Goal: Transaction & Acquisition: Obtain resource

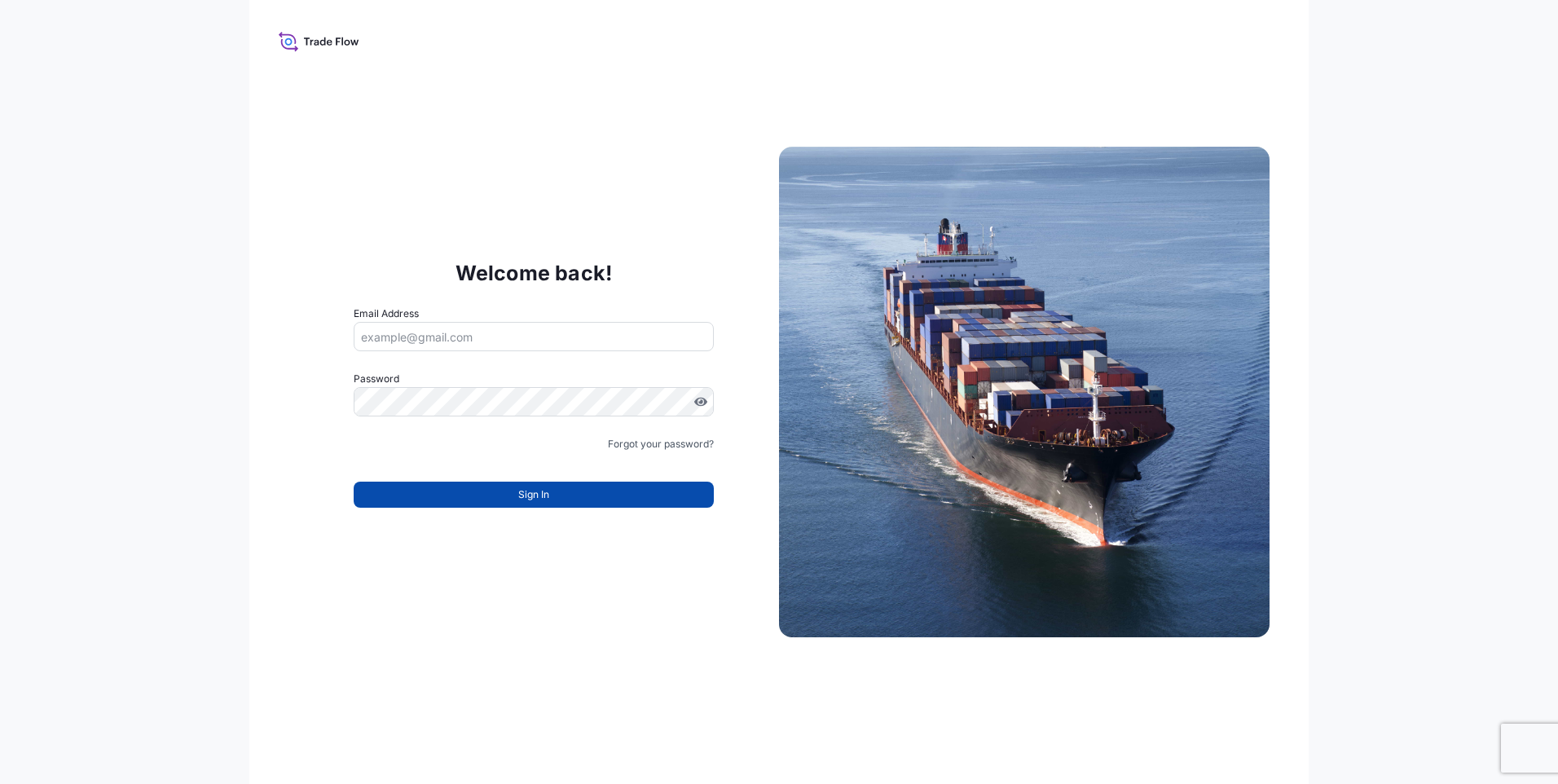
click at [550, 494] on button "Sign In" at bounding box center [534, 494] width 360 height 26
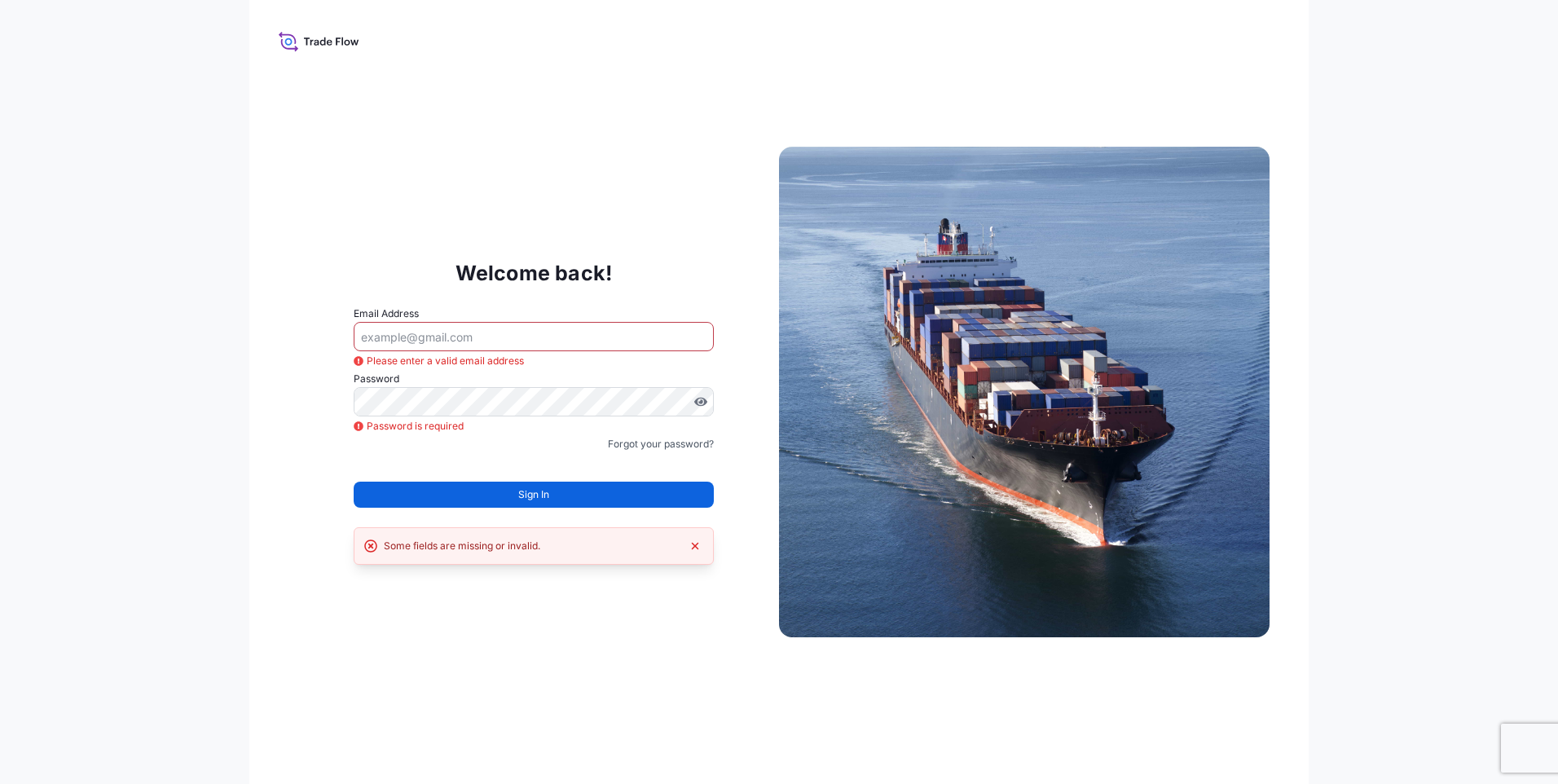
click at [425, 341] on input "Email Address" at bounding box center [534, 336] width 360 height 29
type input "e"
click at [483, 336] on input "Email Address" at bounding box center [534, 336] width 360 height 29
type input "[PERSON_NAME][EMAIL_ADDRESS][DOMAIN_NAME]"
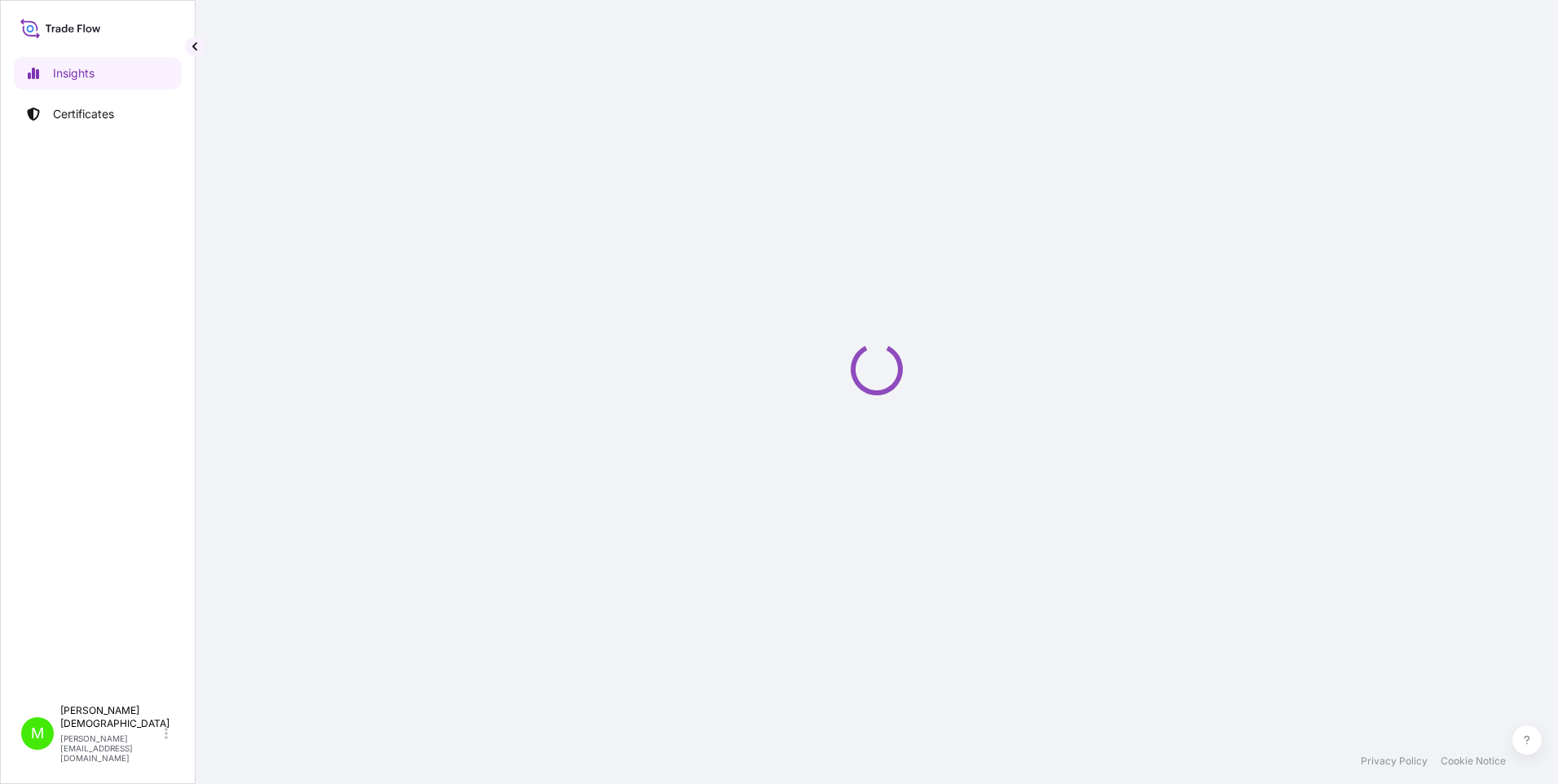
select select "2025"
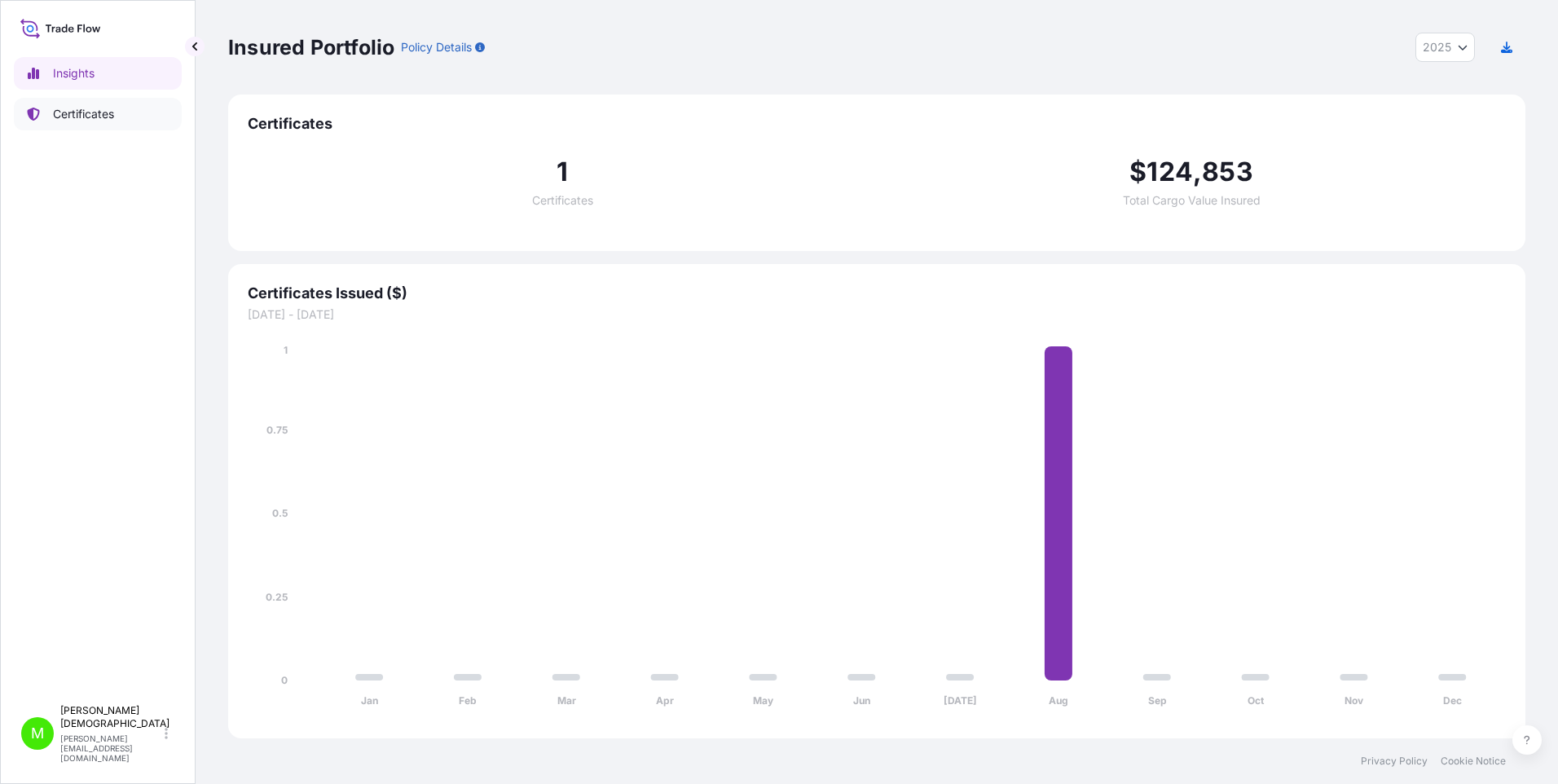
click at [86, 117] on p "Certificates" at bounding box center [83, 114] width 61 height 17
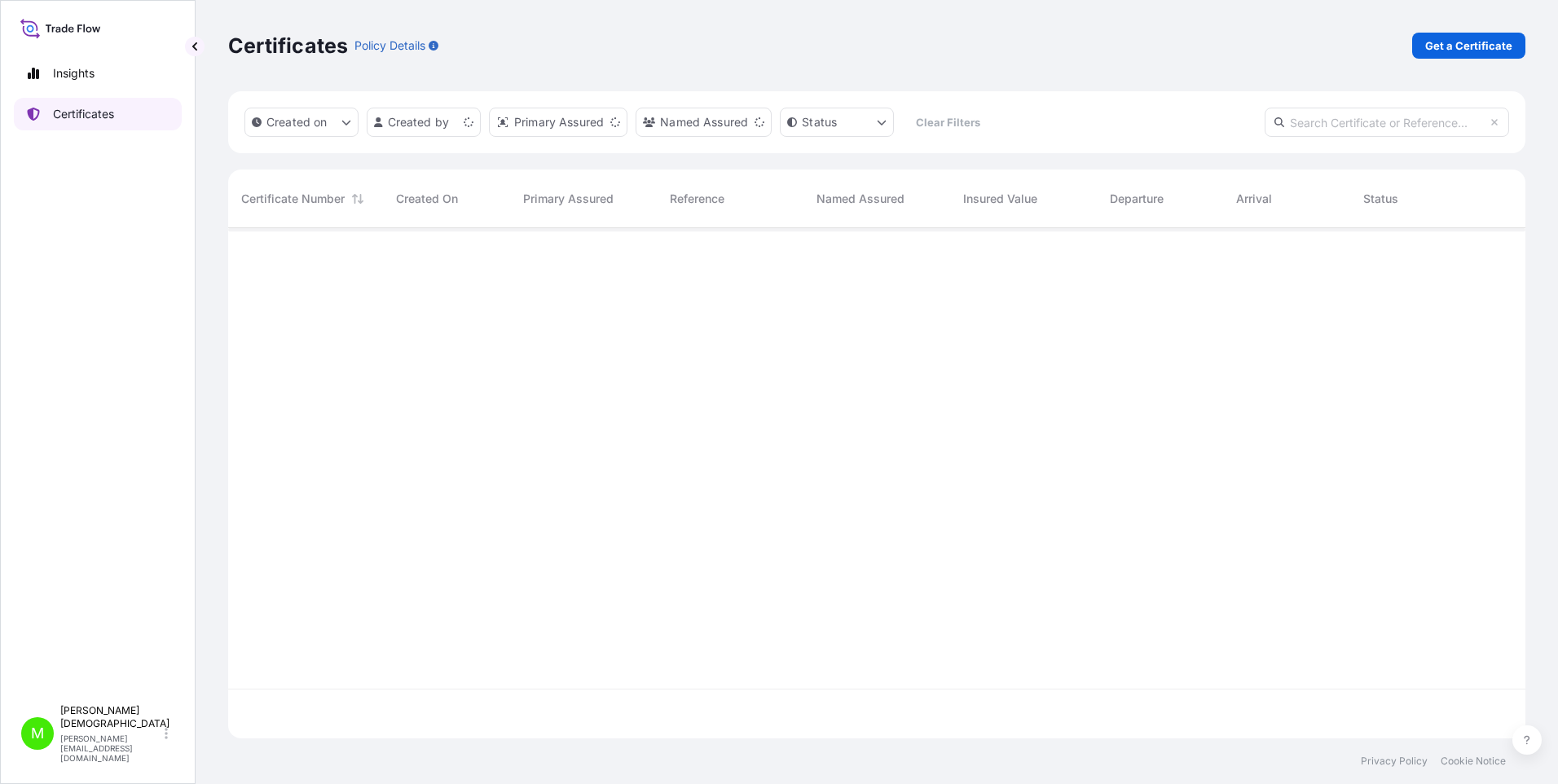
scroll to position [507, 1285]
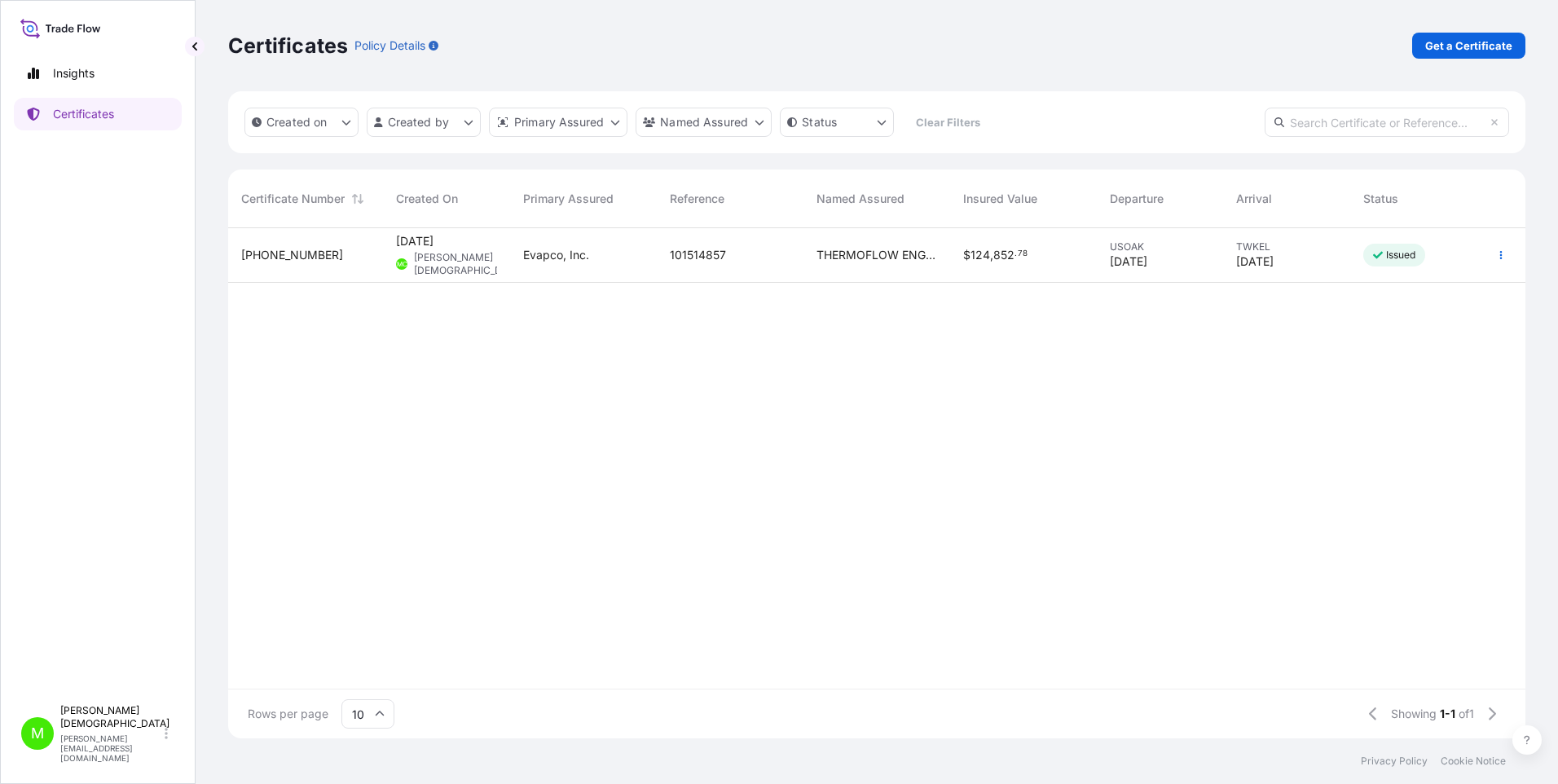
click at [271, 255] on span "[PHONE_NUMBER]" at bounding box center [292, 255] width 102 height 17
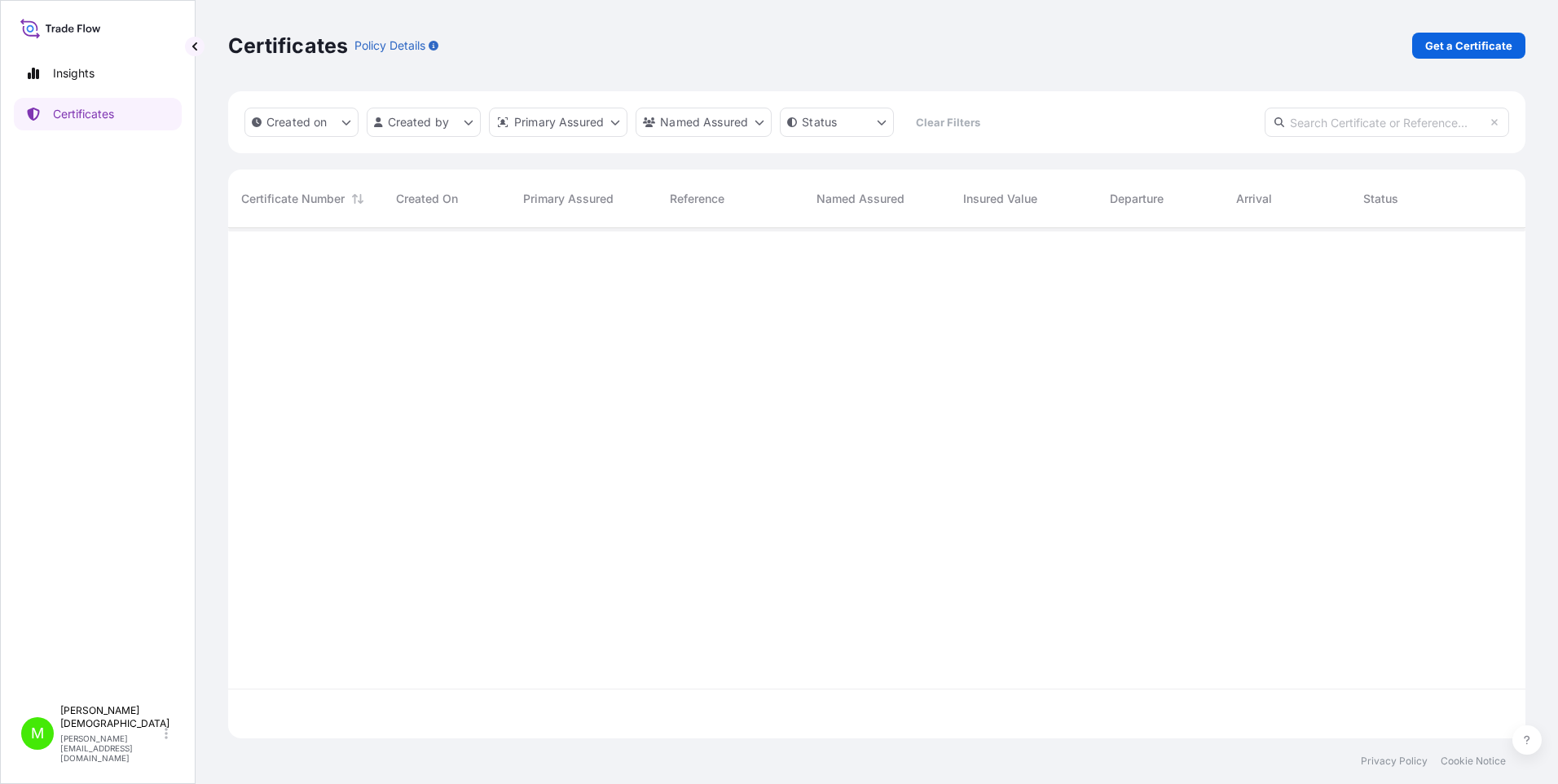
scroll to position [507, 1285]
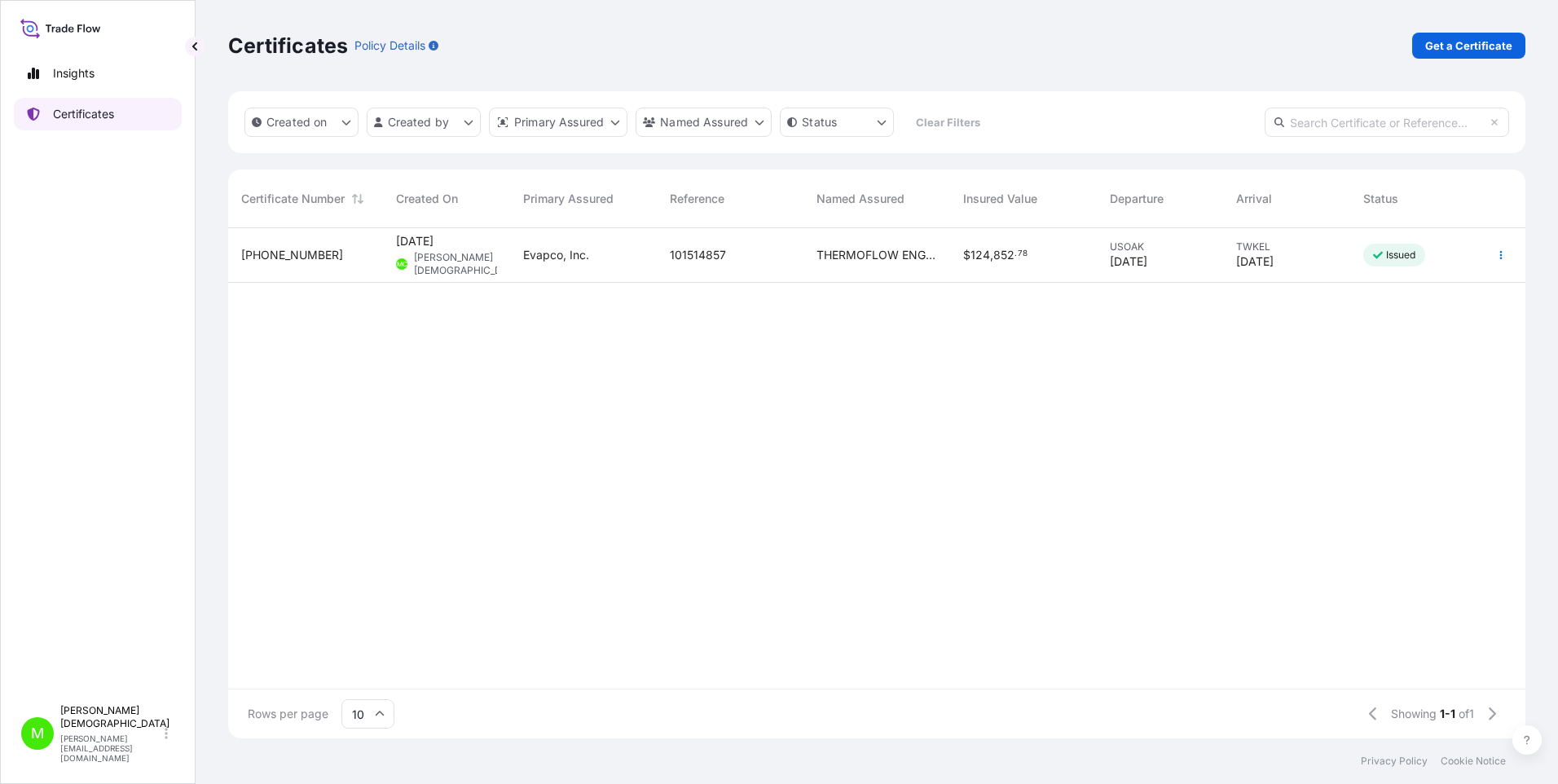
click at [87, 110] on p "Certificates" at bounding box center [83, 114] width 61 height 17
click at [1444, 48] on p "Get a Certificate" at bounding box center [1469, 46] width 87 height 17
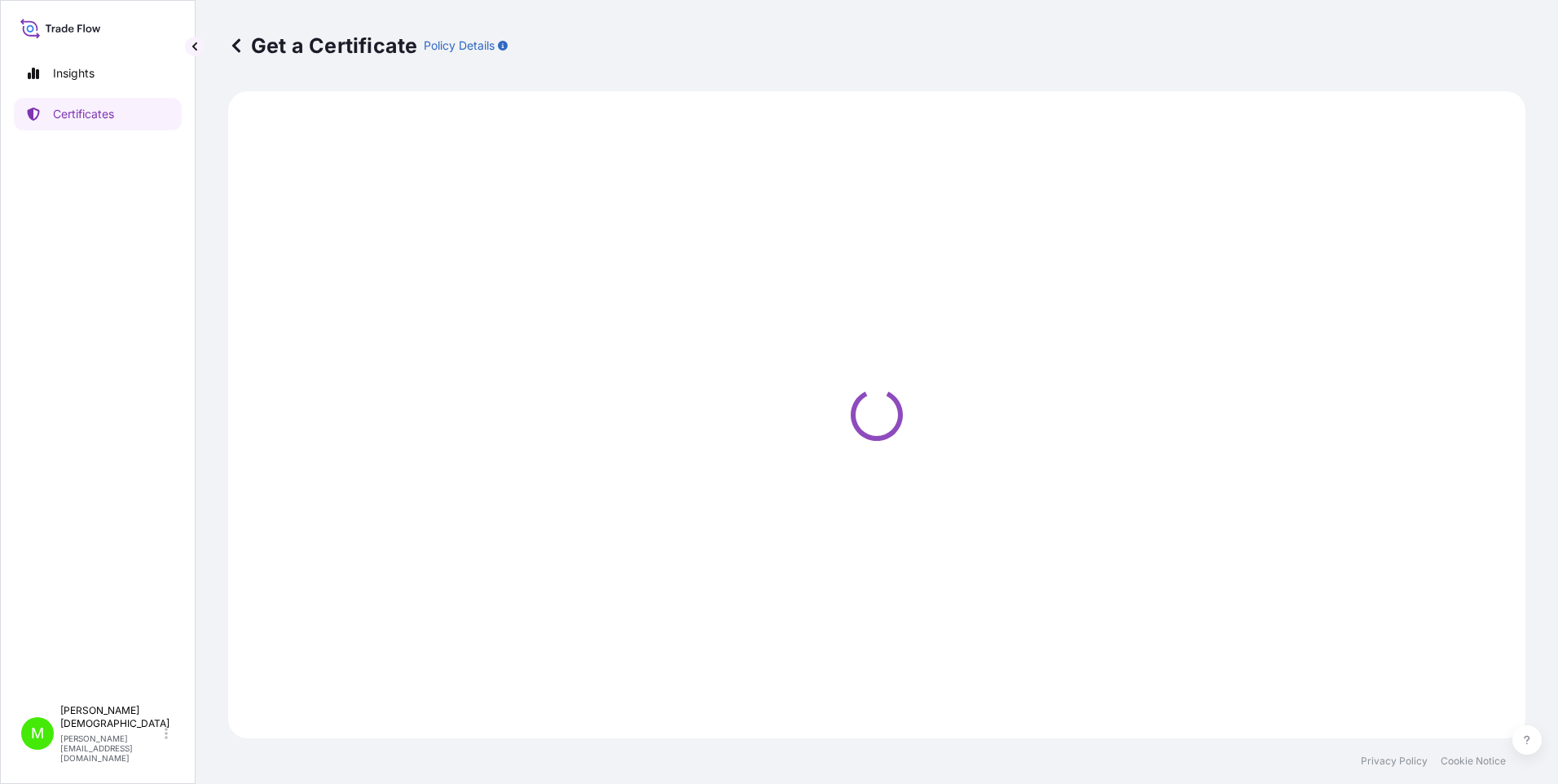
select select "Barge"
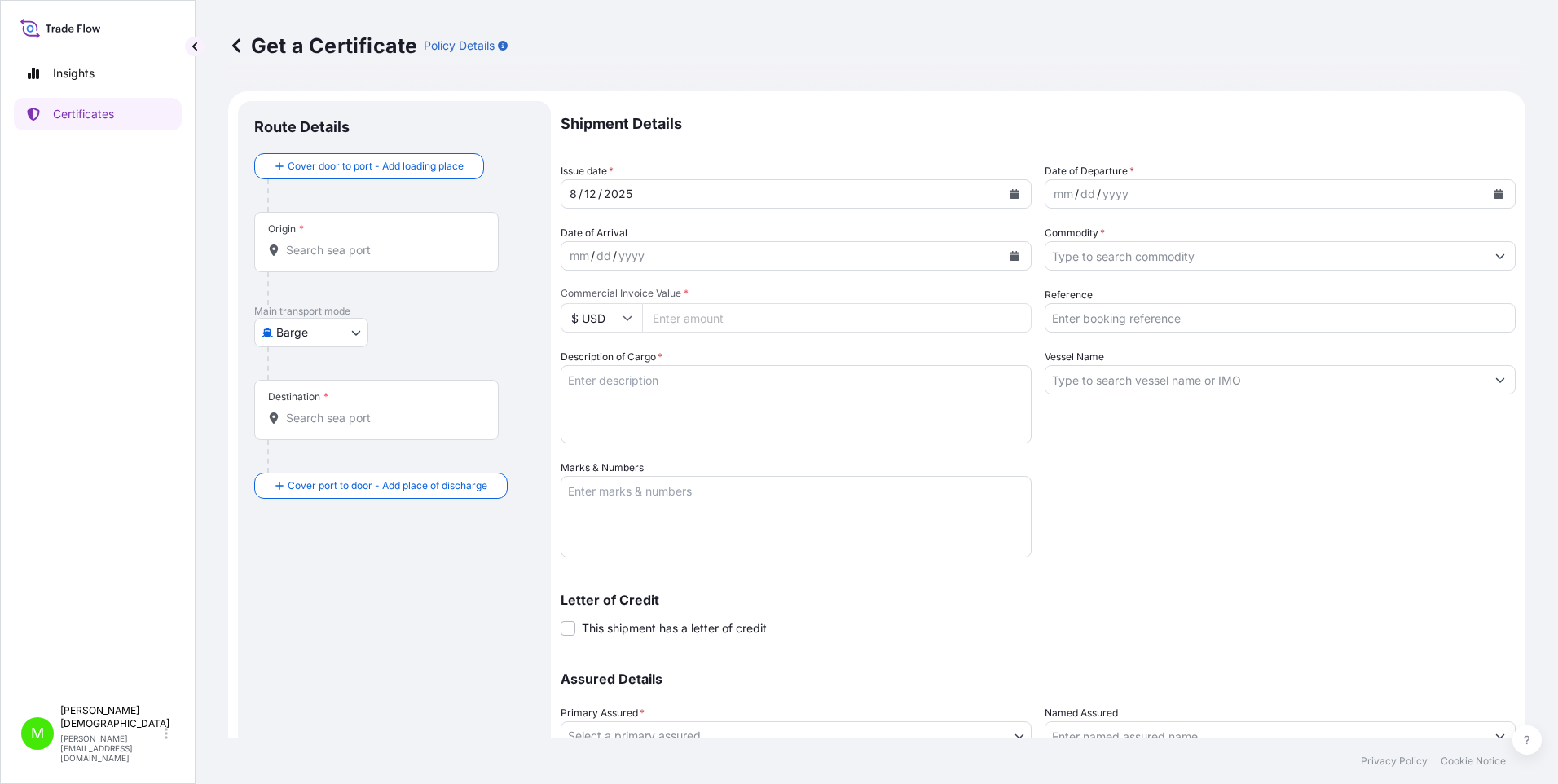
scroll to position [133, 0]
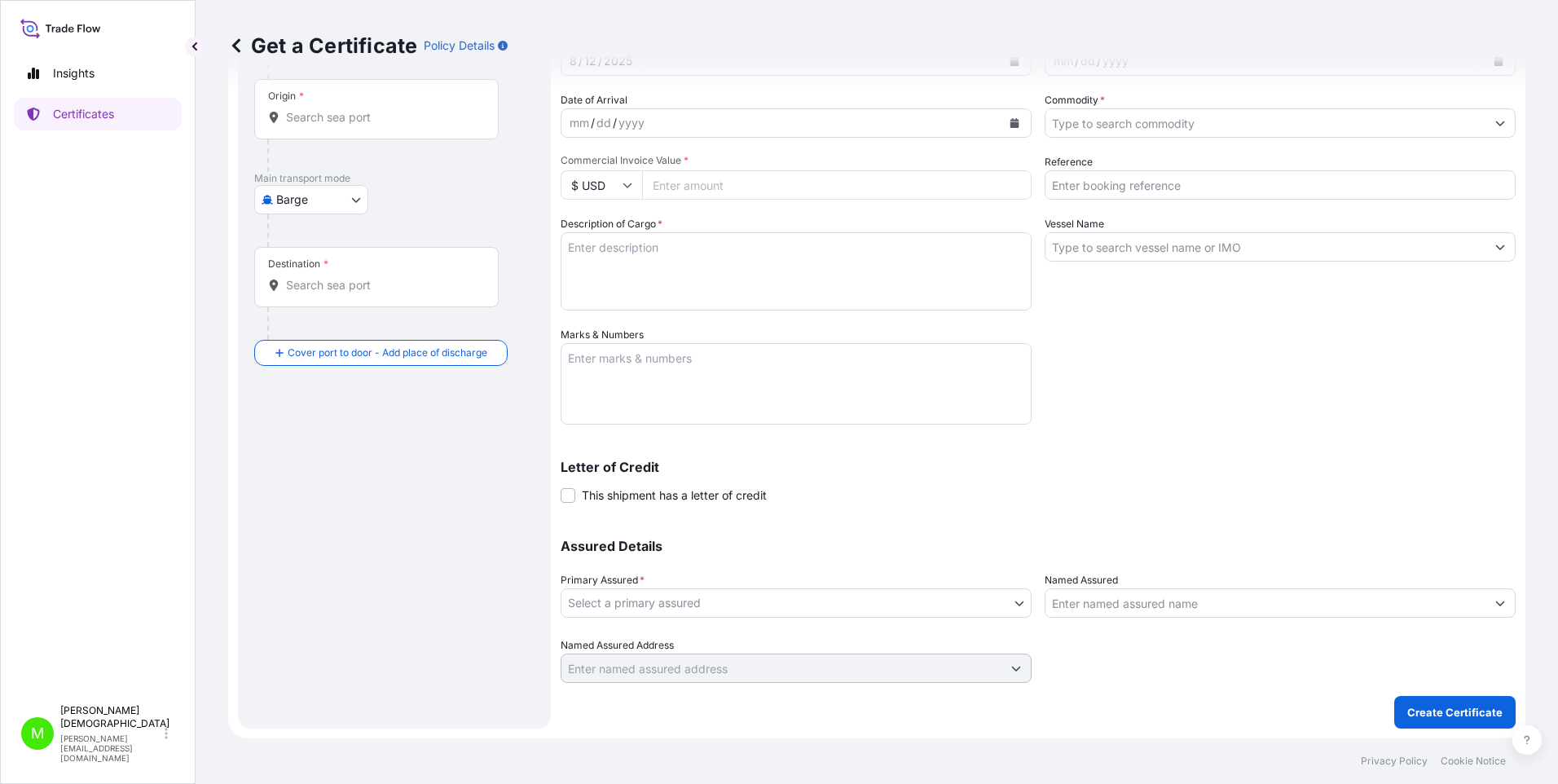
click at [1017, 604] on body "Insights Certificates M [PERSON_NAME] [PERSON_NAME][EMAIL_ADDRESS][DOMAIN_NAME]…" at bounding box center [779, 392] width 1558 height 784
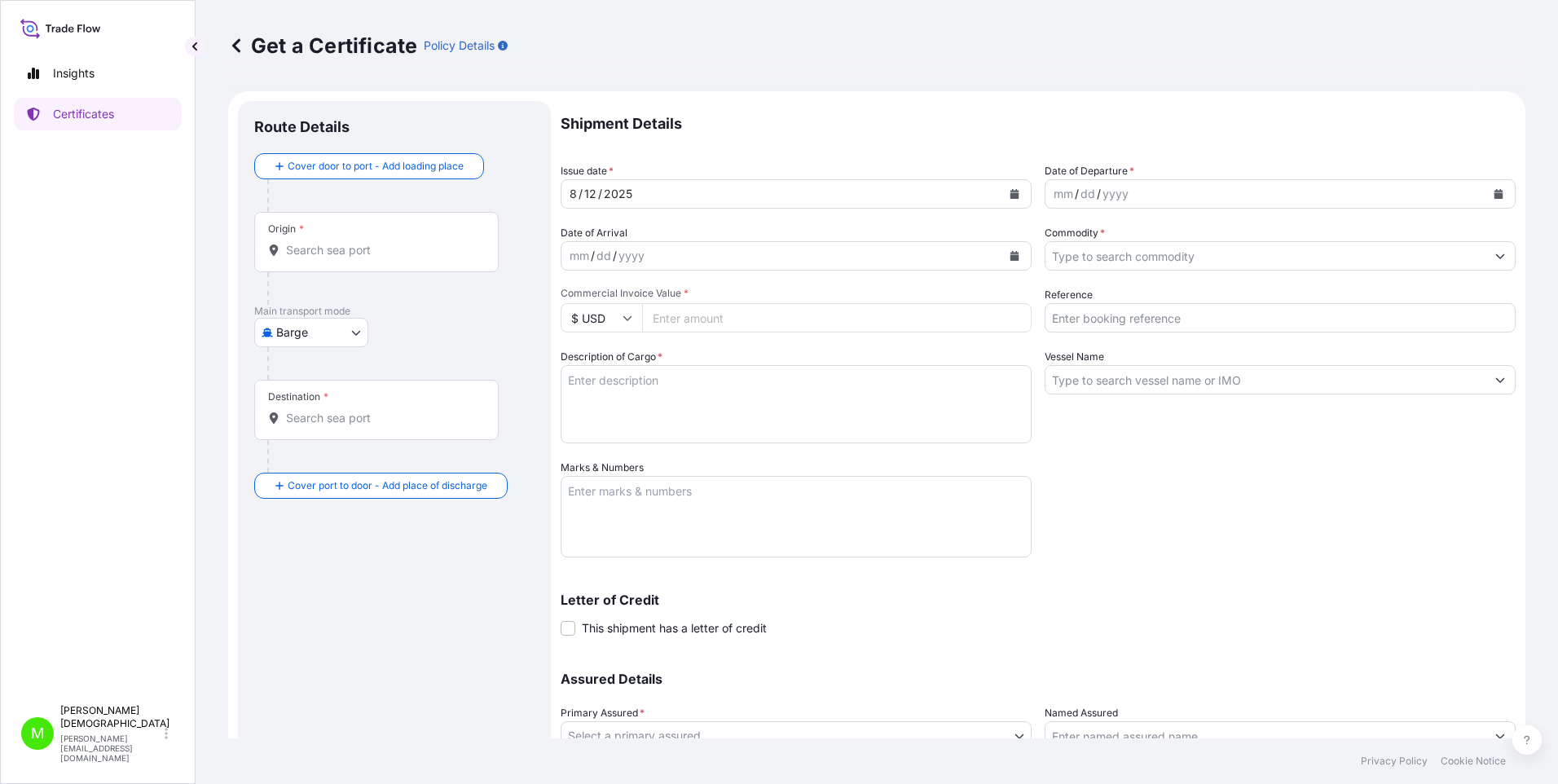
click at [678, 324] on input "Commercial Invoice Value *" at bounding box center [837, 317] width 390 height 29
type input "100"
click at [846, 348] on div "Shipment Details Issue date * [DATE] Date of Departure * mm / dd / yyyy Date of…" at bounding box center [1039, 458] width 955 height 715
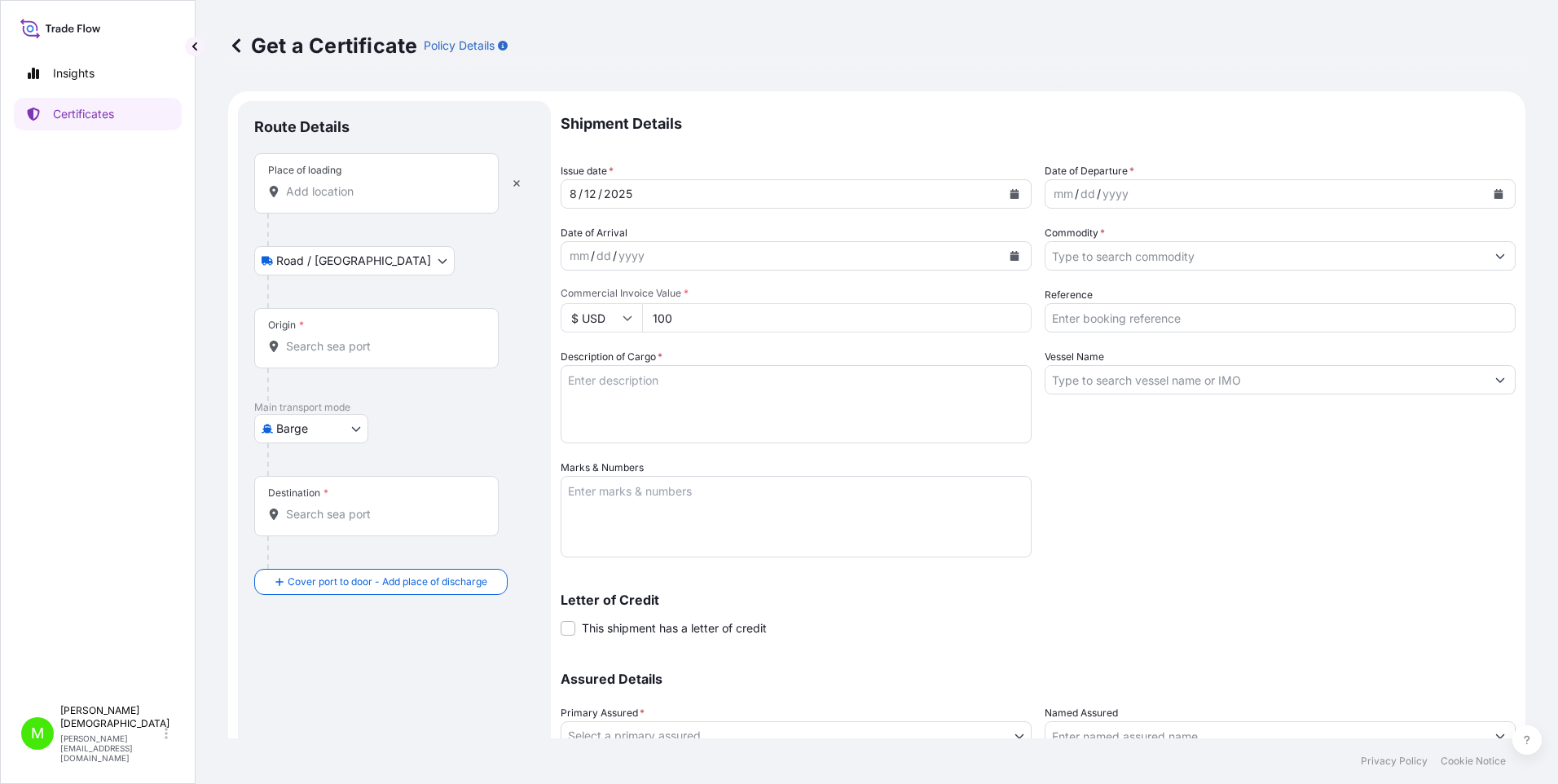
click at [446, 48] on p "Policy Details" at bounding box center [459, 46] width 71 height 17
click at [59, 69] on p "Insights" at bounding box center [73, 73] width 42 height 17
select select "2025"
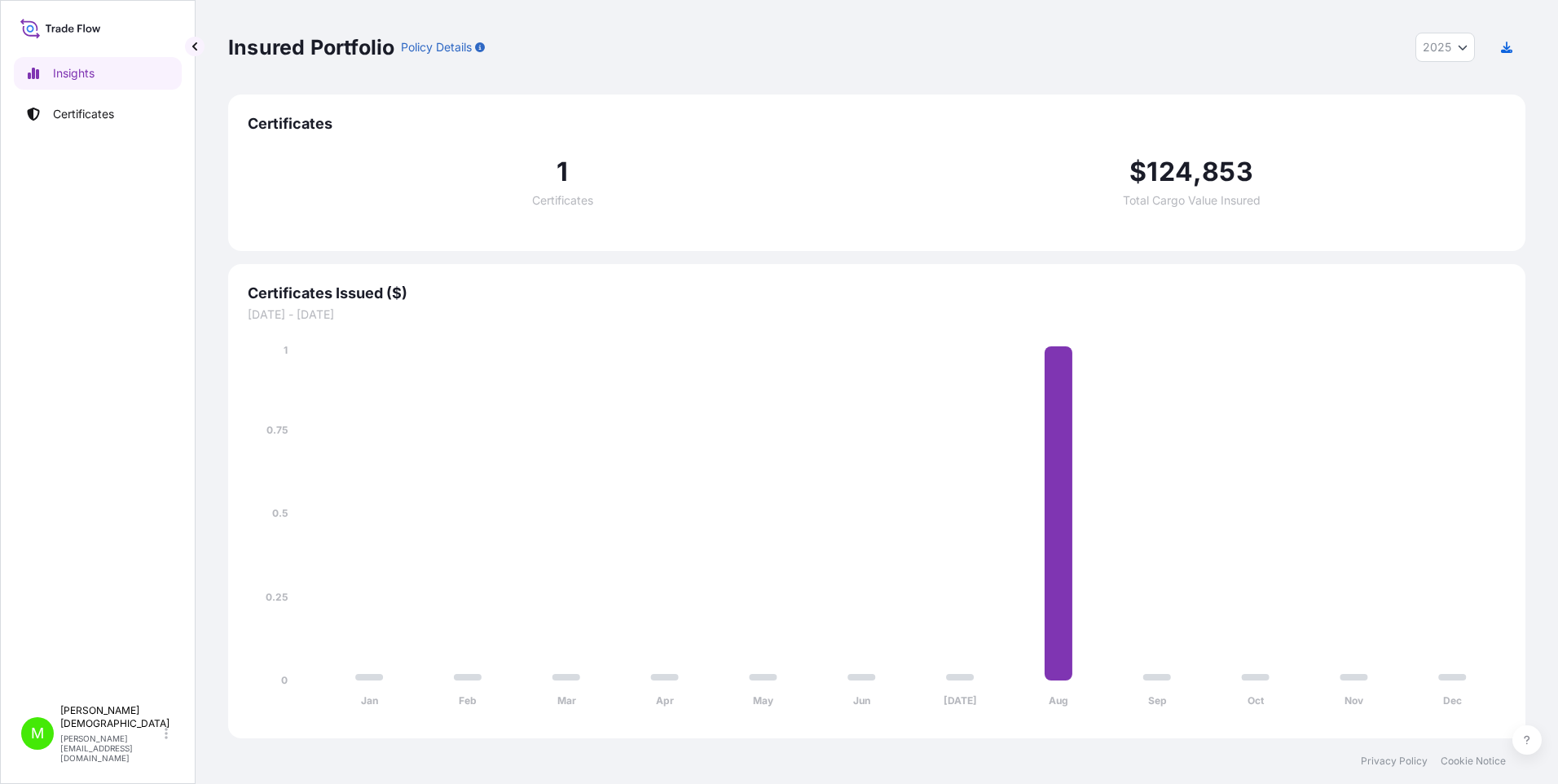
click at [63, 28] on icon at bounding box center [60, 28] width 81 height 23
click at [28, 26] on icon at bounding box center [30, 28] width 8 height 8
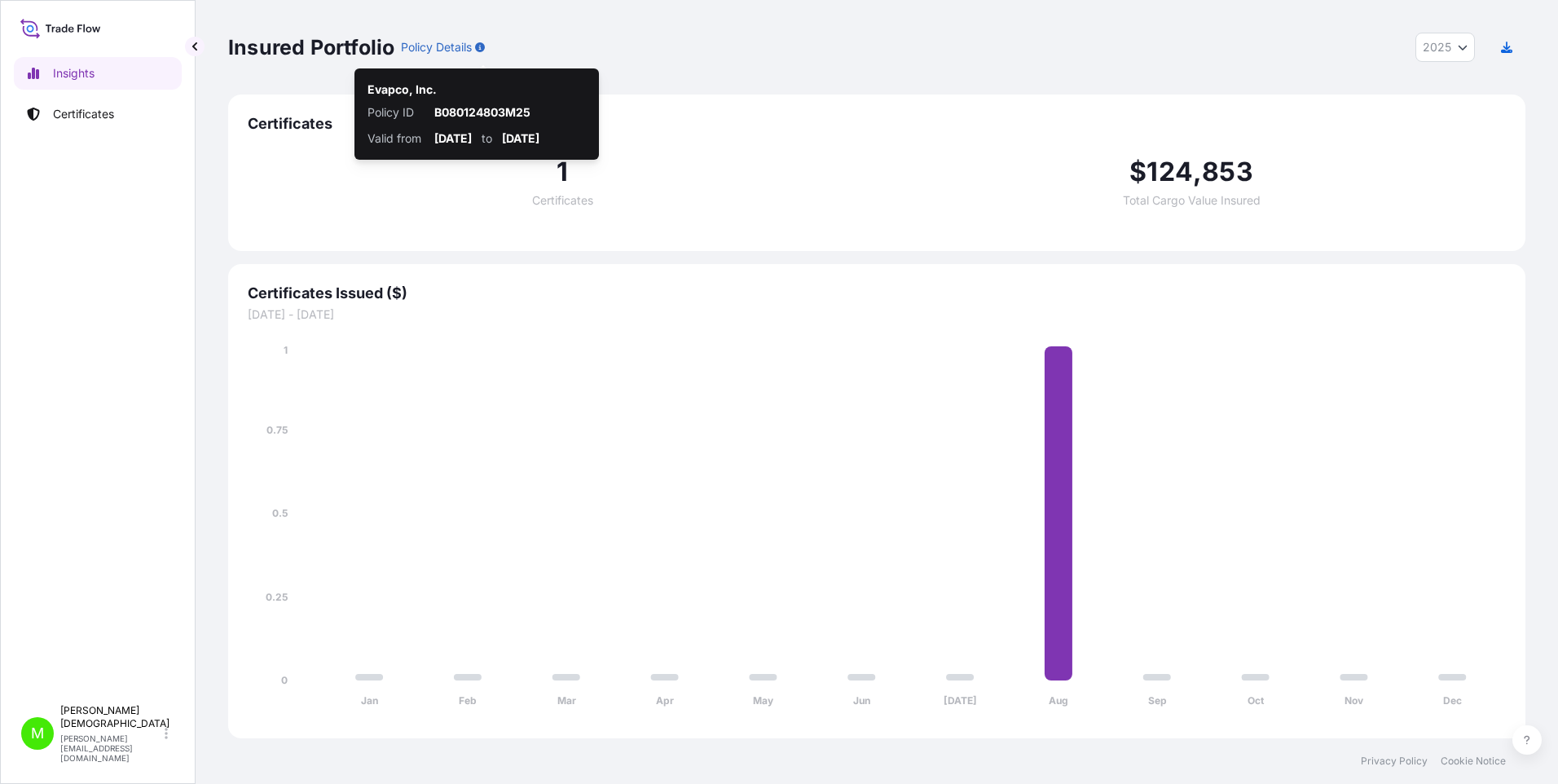
click at [483, 51] on icon "button" at bounding box center [480, 48] width 10 height 10
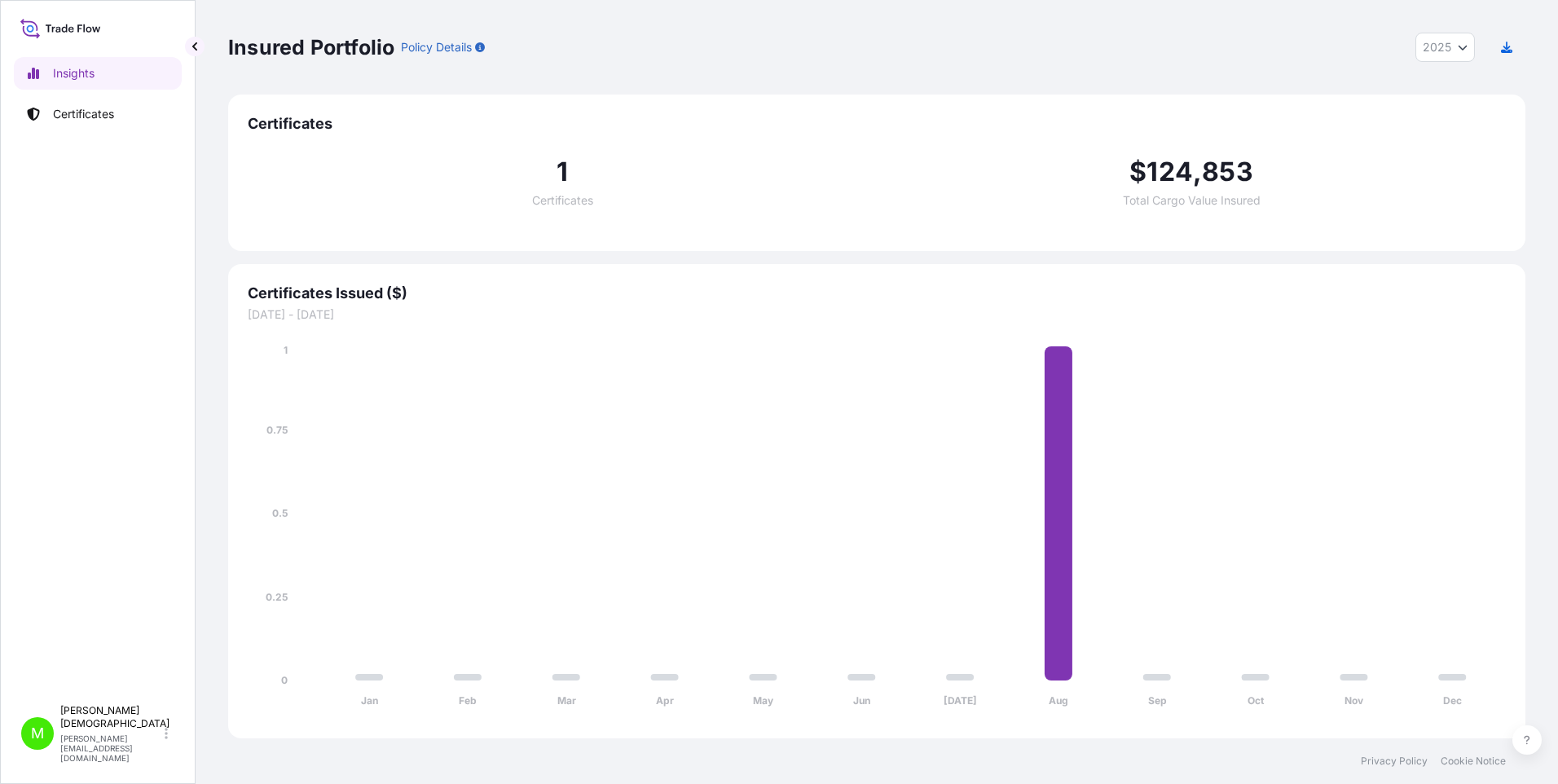
click at [483, 53] on button "button" at bounding box center [480, 47] width 10 height 26
click at [459, 47] on p "Policy Details" at bounding box center [436, 48] width 71 height 17
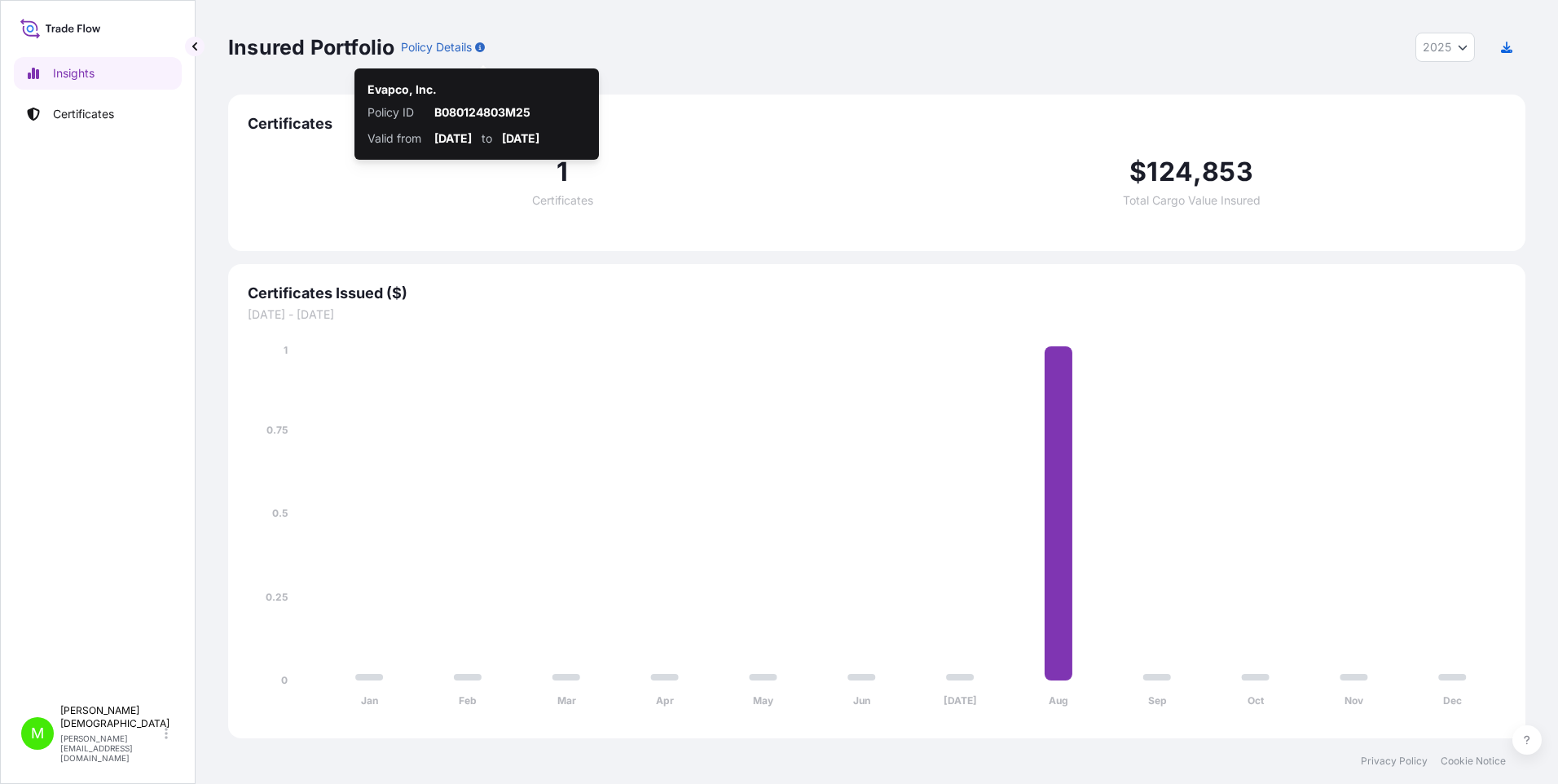
click at [481, 47] on icon "button" at bounding box center [480, 48] width 10 height 10
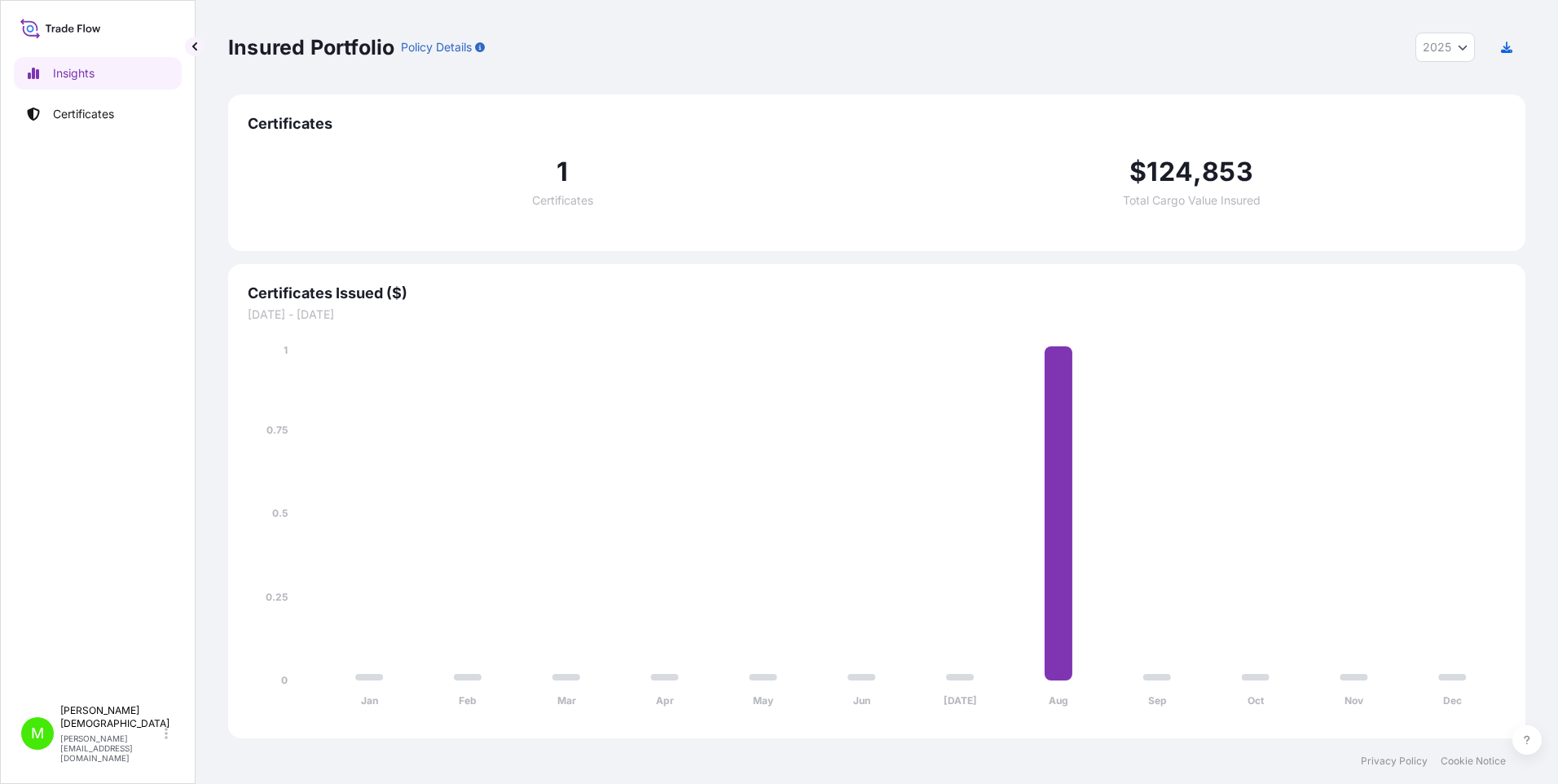
click at [481, 47] on icon "button" at bounding box center [480, 48] width 10 height 10
click at [464, 49] on p "Policy Details" at bounding box center [436, 48] width 71 height 17
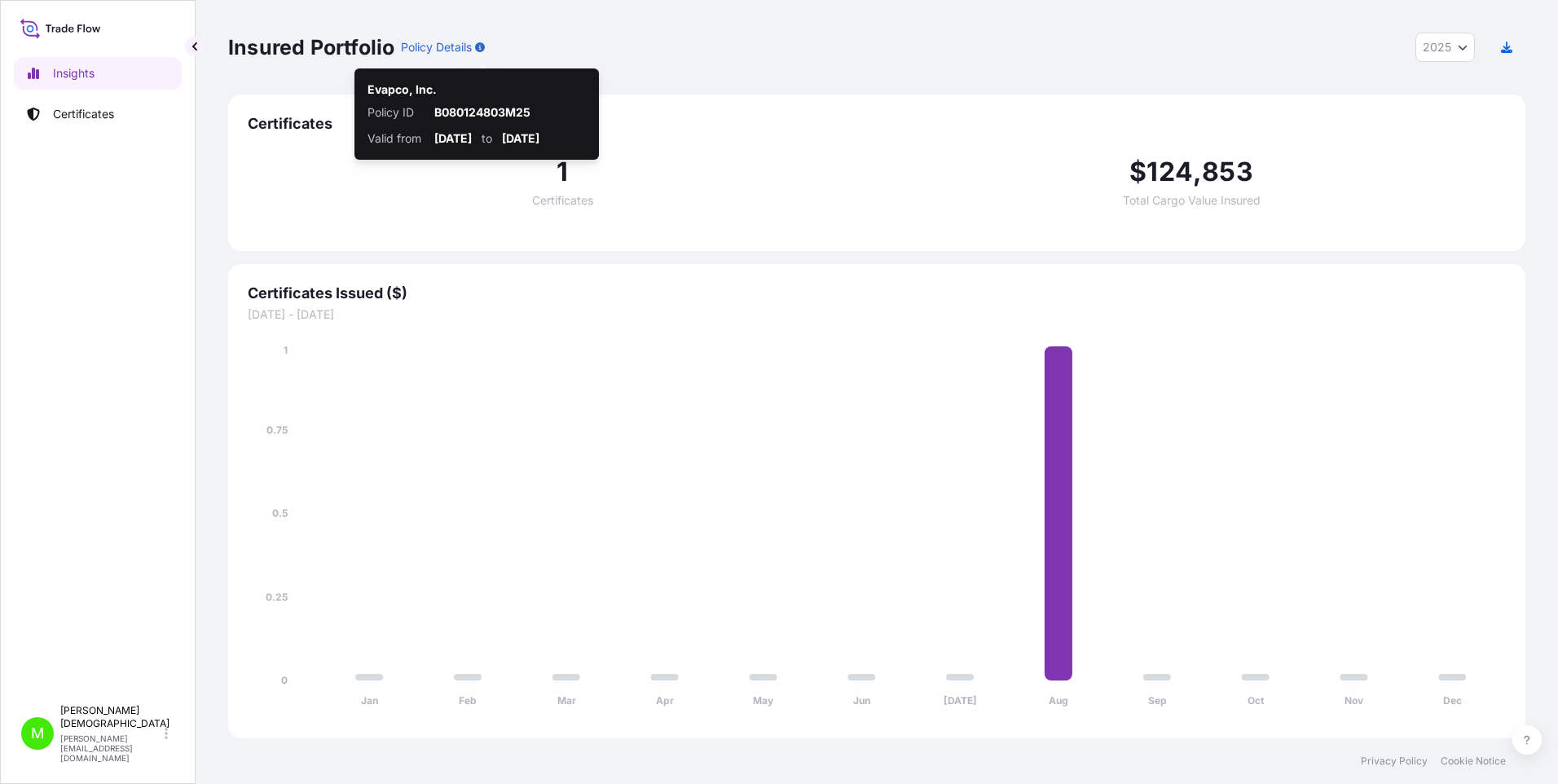
click at [484, 48] on icon "button" at bounding box center [480, 48] width 10 height 10
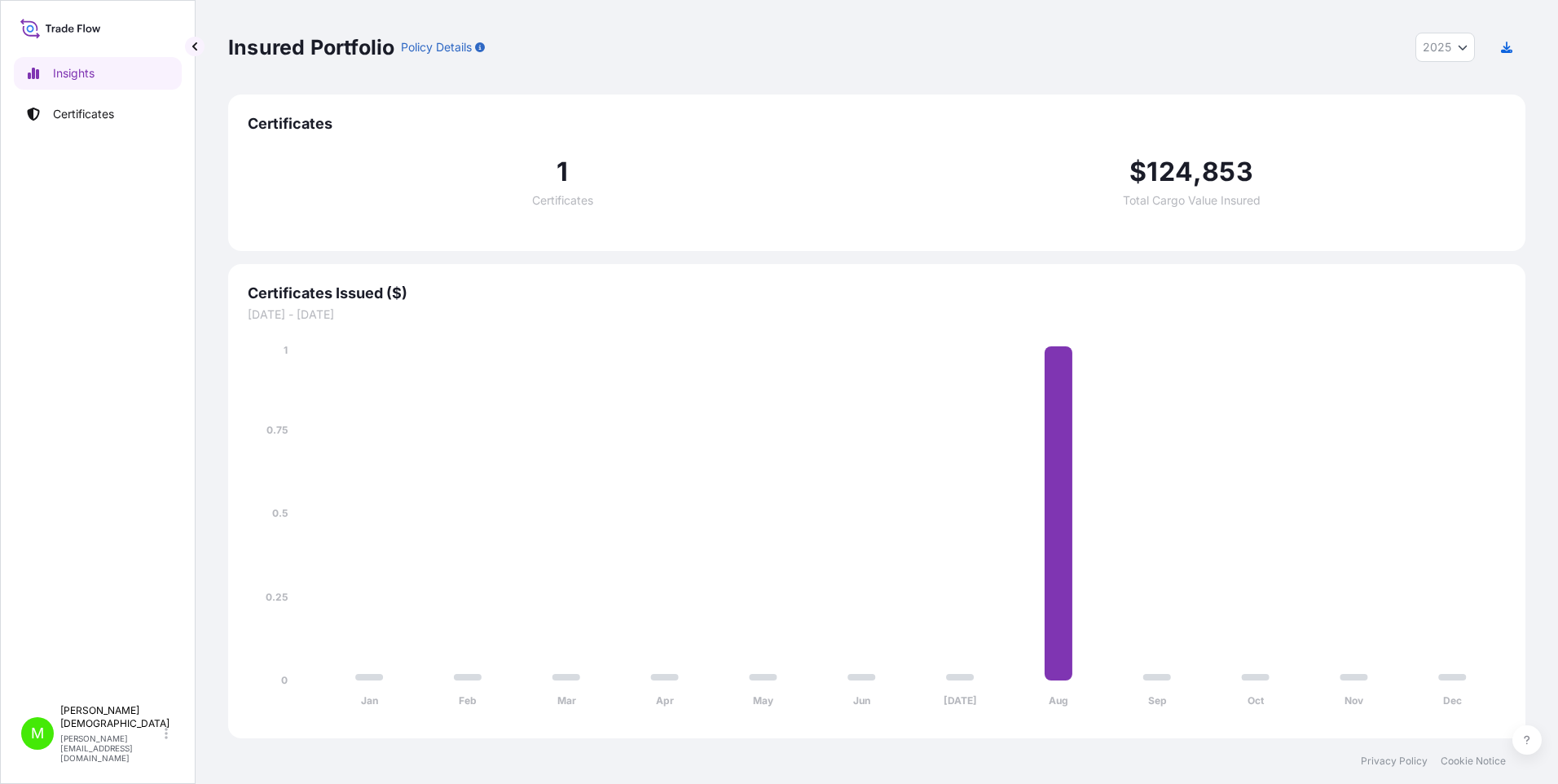
click at [460, 44] on p "Policy Details" at bounding box center [436, 48] width 71 height 17
click at [1460, 51] on icon "Year Selector" at bounding box center [1463, 48] width 10 height 10
click at [1496, 82] on div "Insured Portfolio Policy Details 2025 2025 2024 2023 2022" at bounding box center [877, 47] width 1297 height 94
click at [1508, 50] on icon "button" at bounding box center [1507, 48] width 12 height 12
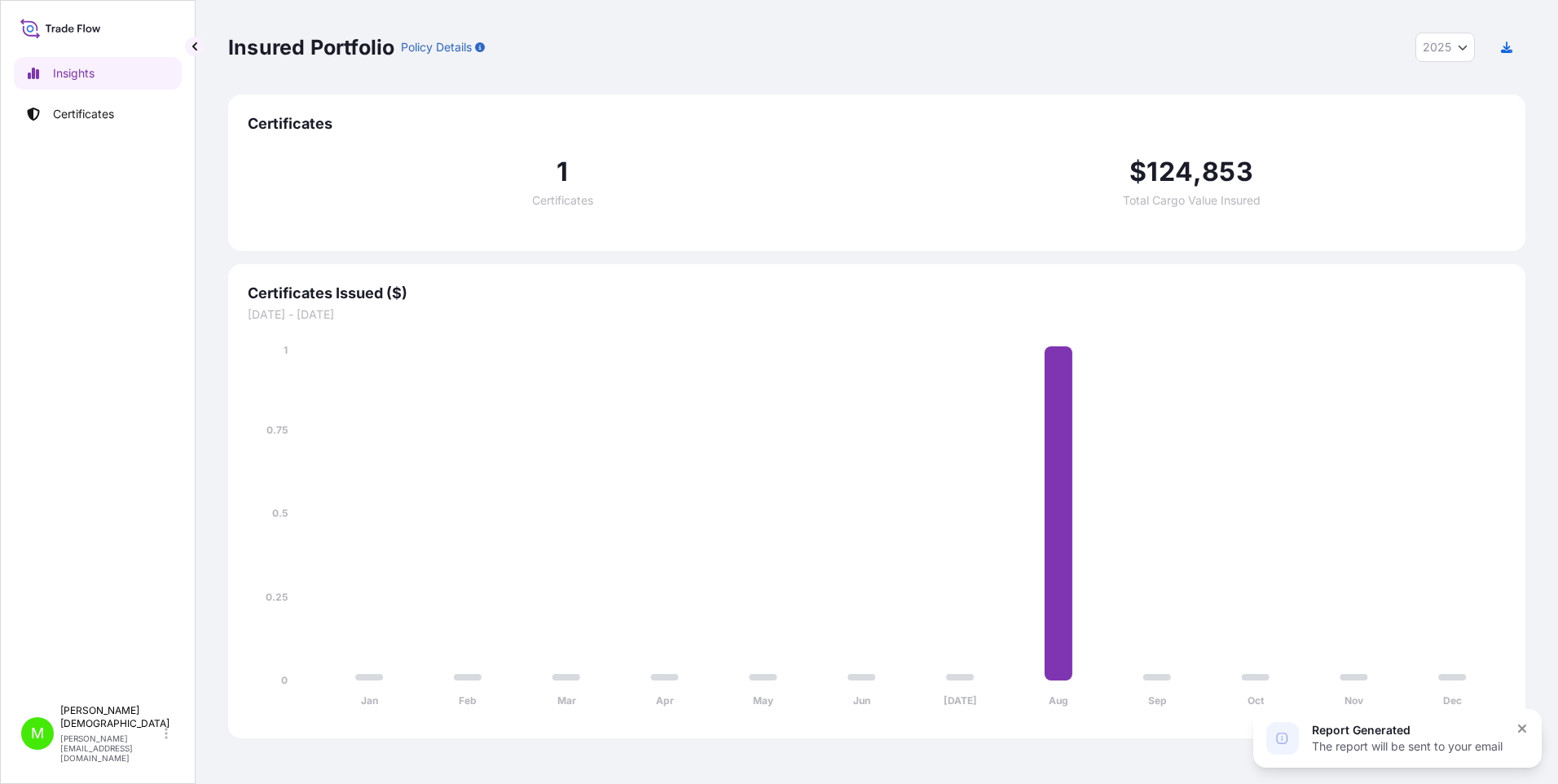
click at [1399, 741] on div "The report will be sent to your email" at bounding box center [1407, 746] width 190 height 17
click at [87, 751] on p "[PERSON_NAME][EMAIL_ADDRESS][DOMAIN_NAME]" at bounding box center [110, 747] width 101 height 29
